Goal: Task Accomplishment & Management: Manage account settings

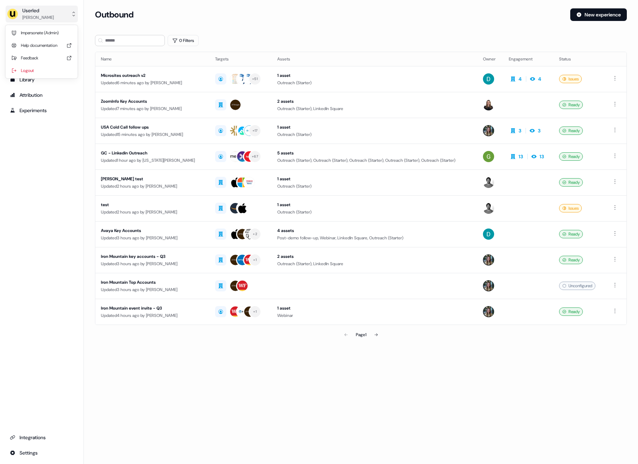
click at [49, 15] on button "Userled [PERSON_NAME]" at bounding box center [42, 14] width 72 height 17
click at [50, 30] on div "Impersonate (Admin)" at bounding box center [41, 33] width 66 height 13
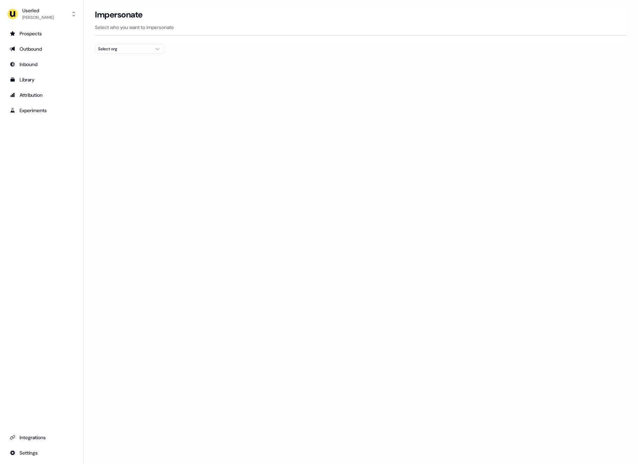
click at [134, 47] on div "Select org" at bounding box center [124, 48] width 52 height 7
type input "**"
click at [128, 84] on div "Gupshup" at bounding box center [129, 85] width 69 height 11
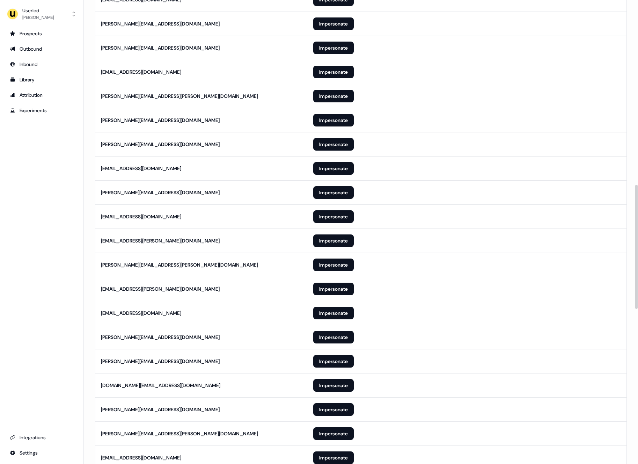
scroll to position [690, 0]
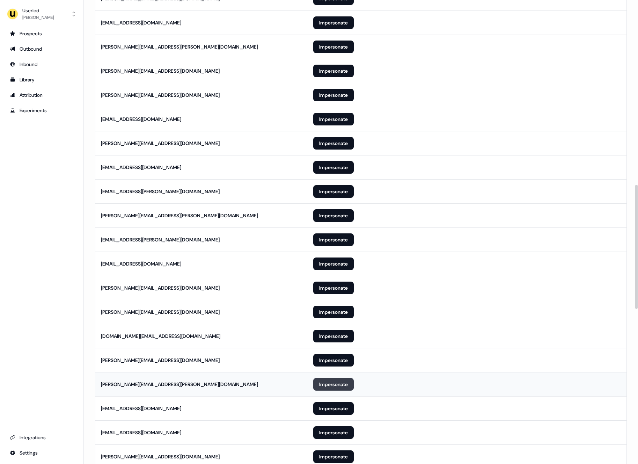
click at [323, 381] on button "Impersonate" at bounding box center [333, 384] width 41 height 13
